Goal: Navigation & Orientation: Find specific page/section

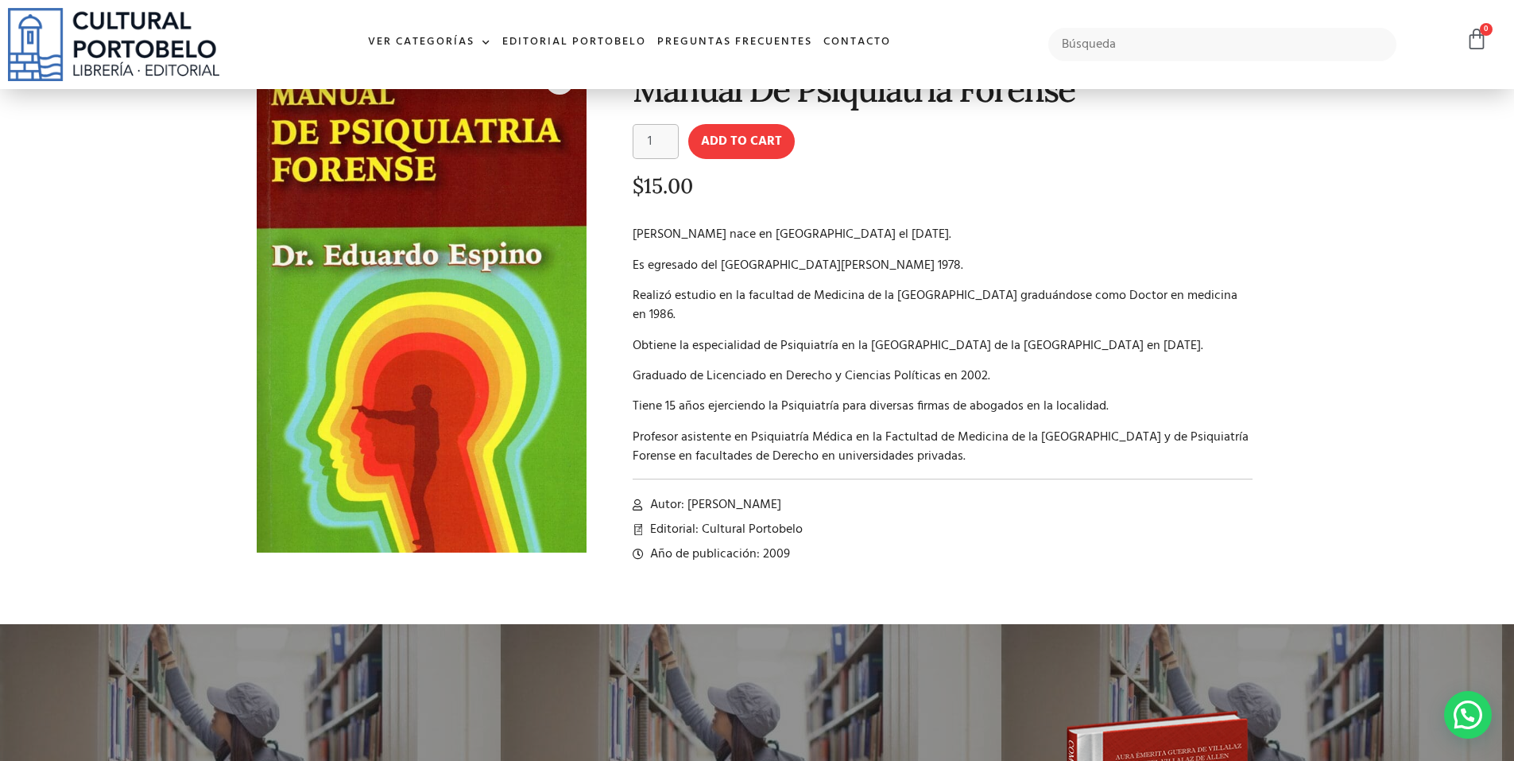
scroll to position [79, 0]
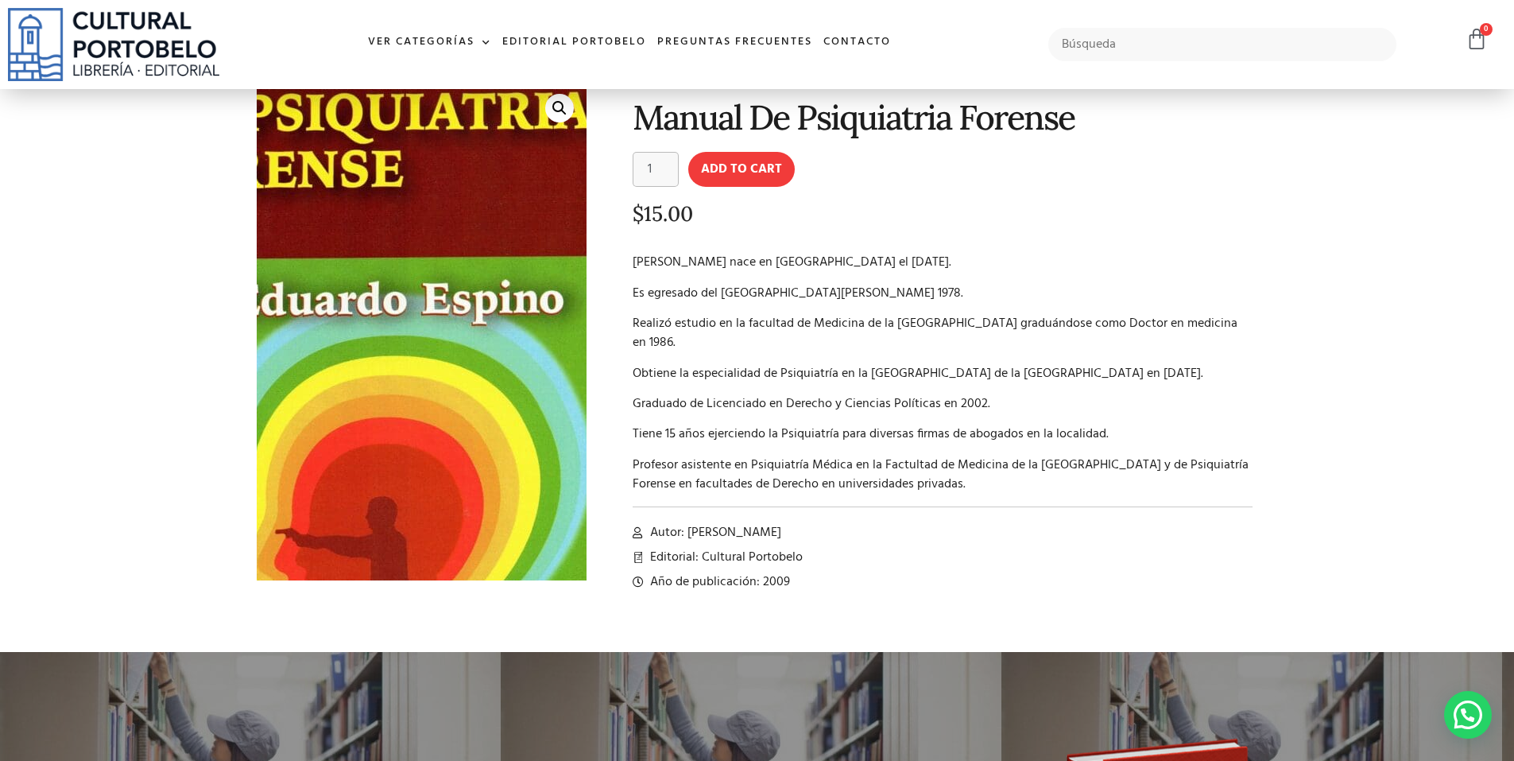
click at [498, 251] on img at bounding box center [381, 373] width 501 height 758
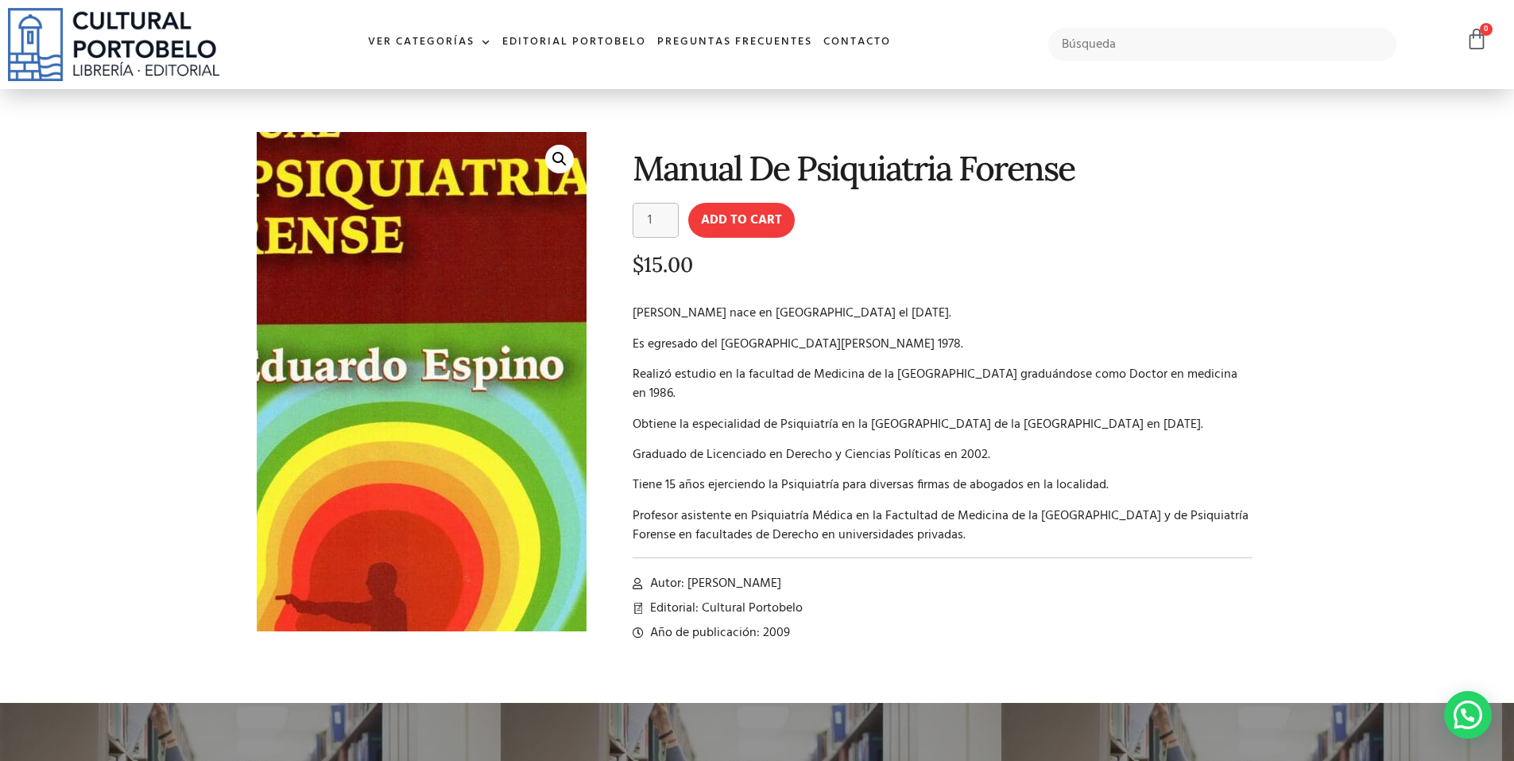
scroll to position [0, 0]
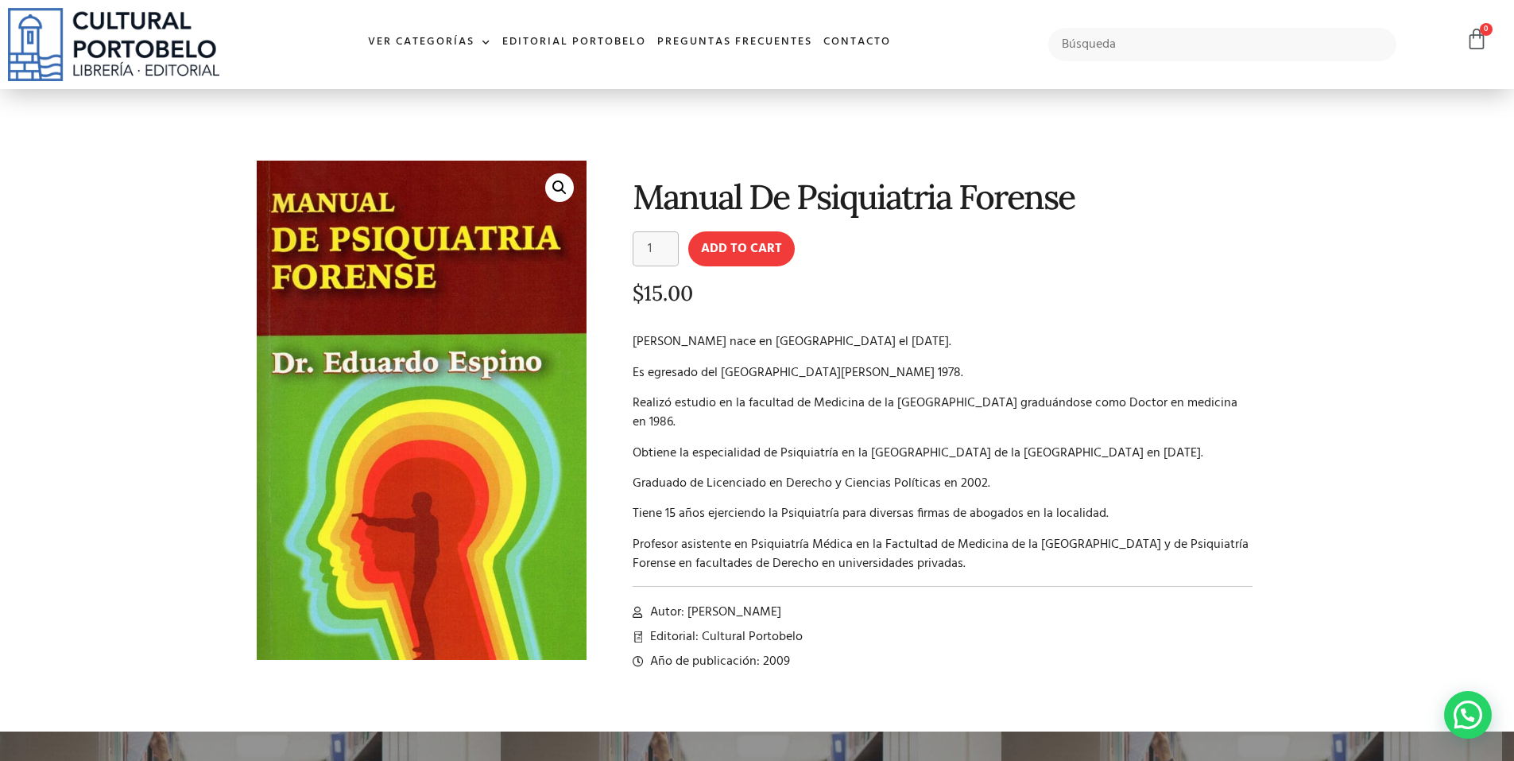
click at [1002, 277] on div "Manual De Psiquiatria Forense Manual De Psiquiatria Forense quantity 1 Add to c…" at bounding box center [931, 423] width 672 height 541
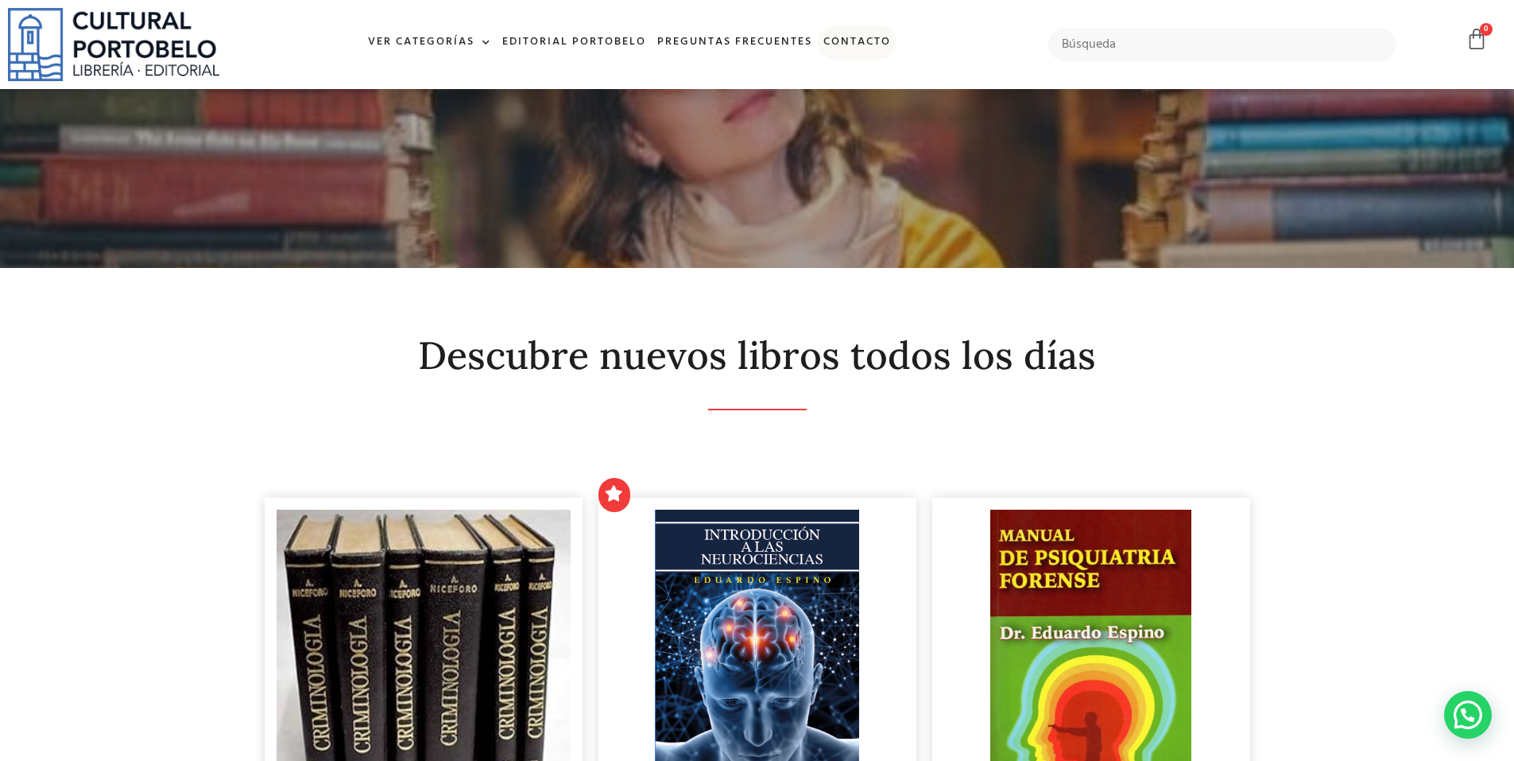
click at [841, 44] on link "Contacto" at bounding box center [857, 42] width 79 height 34
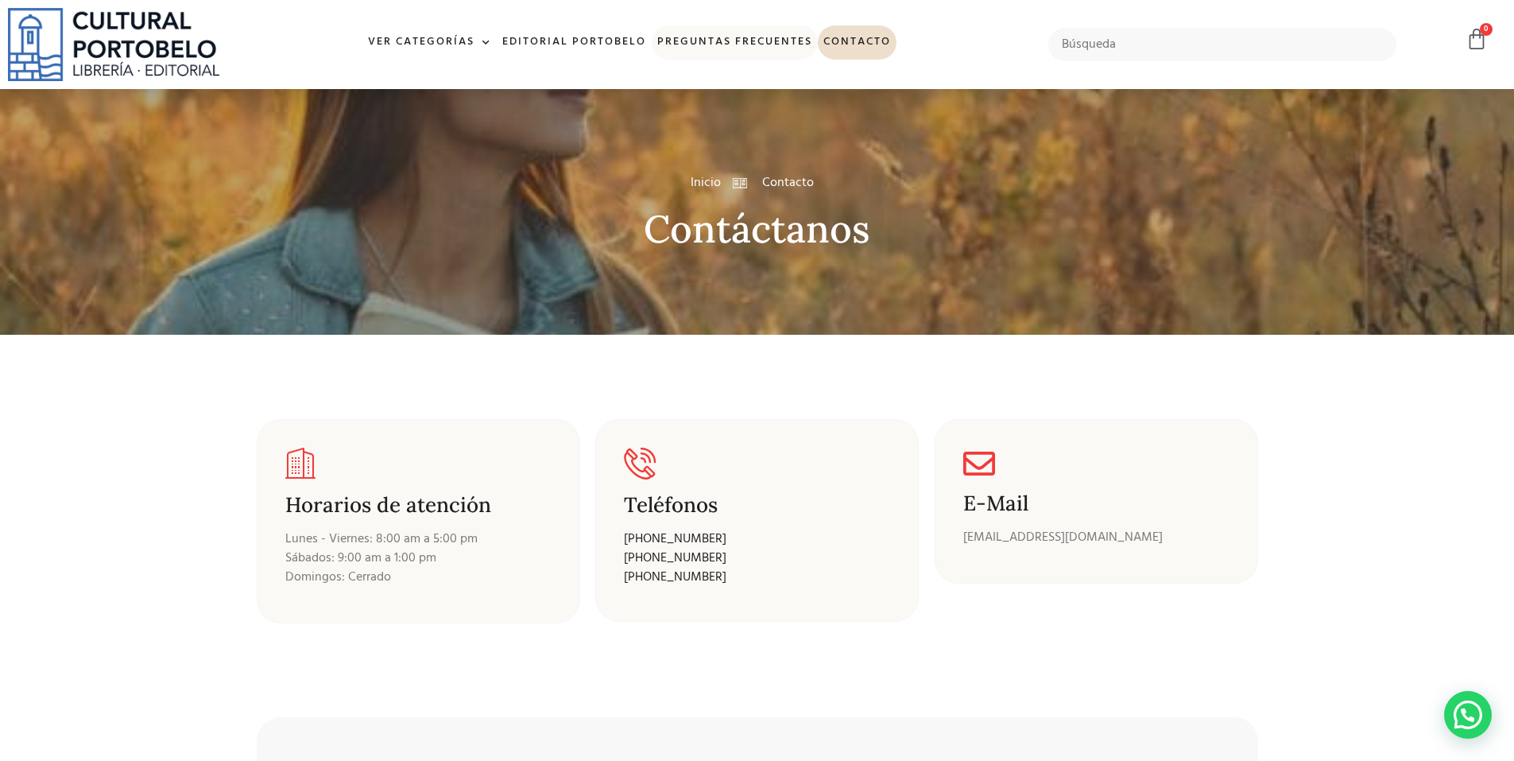
click at [697, 37] on link "Preguntas frecuentes" at bounding box center [735, 42] width 166 height 34
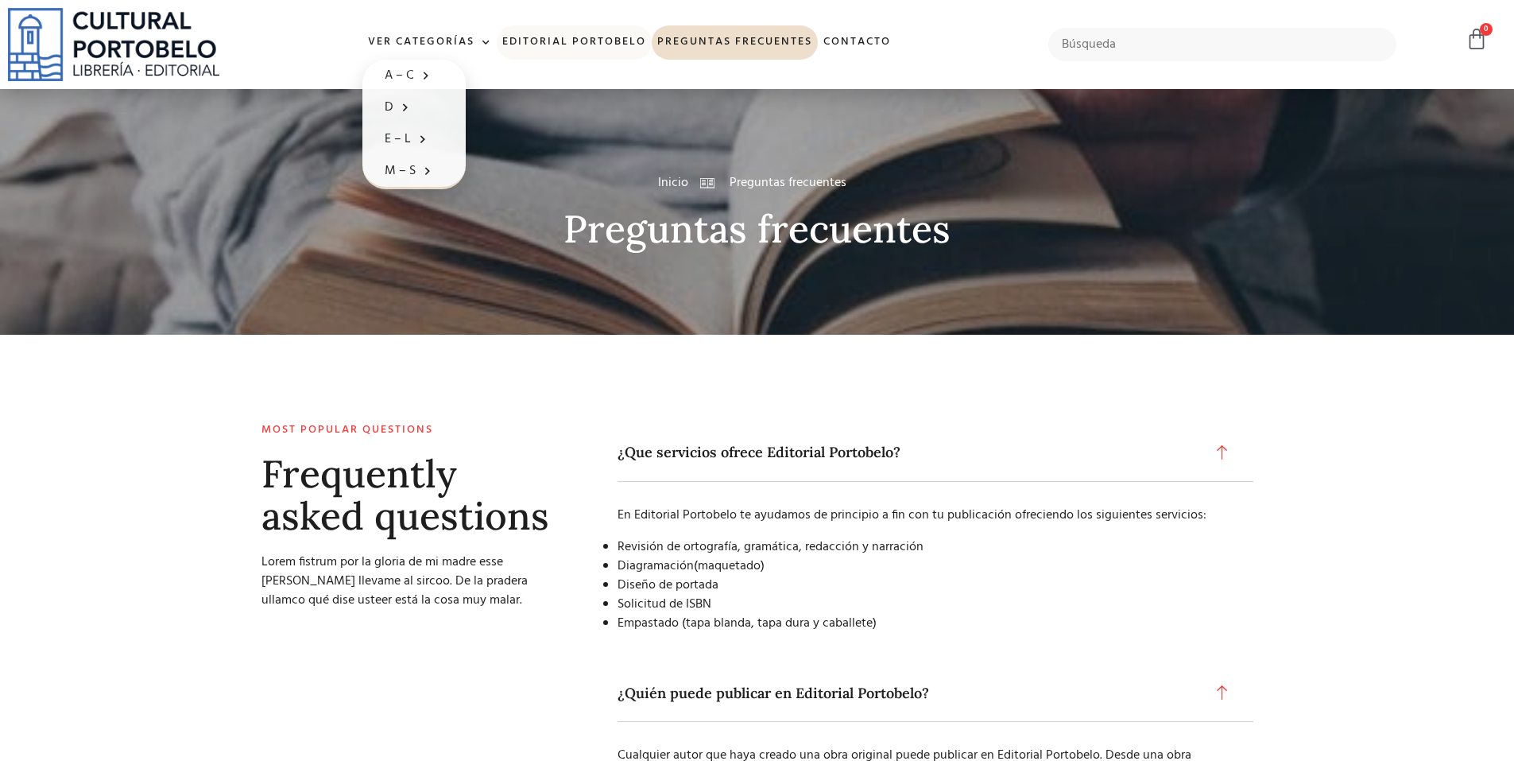
click at [563, 41] on link "Editorial Portobelo" at bounding box center [574, 42] width 155 height 34
